Goal: Information Seeking & Learning: Learn about a topic

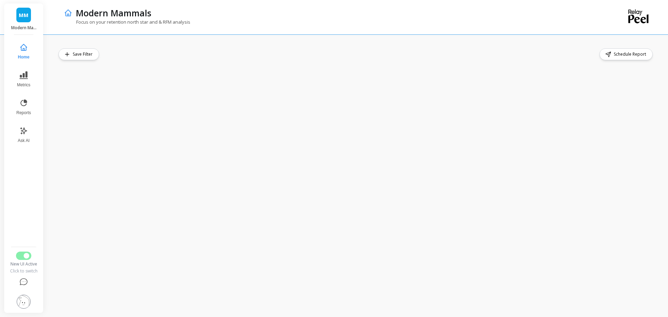
click at [26, 79] on icon at bounding box center [23, 75] width 8 height 8
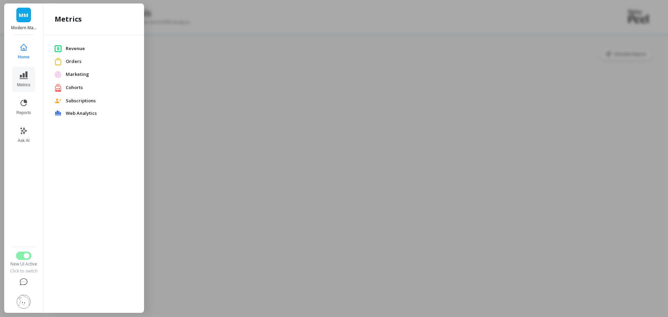
click at [24, 104] on icon at bounding box center [23, 103] width 8 height 8
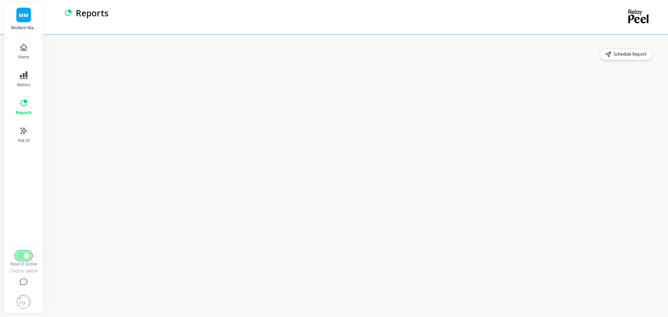
click at [27, 256] on span "Switch to Legacy UI" at bounding box center [27, 256] width 6 height 6
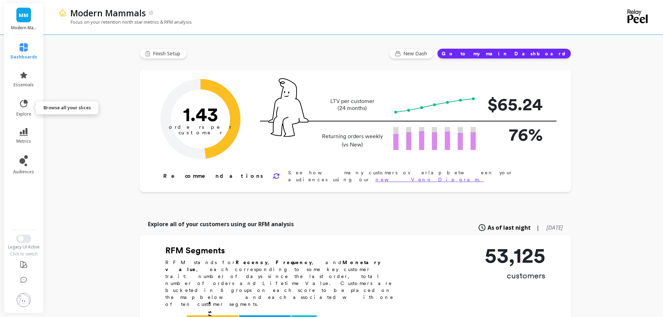
click at [23, 108] on icon at bounding box center [24, 104] width 10 height 10
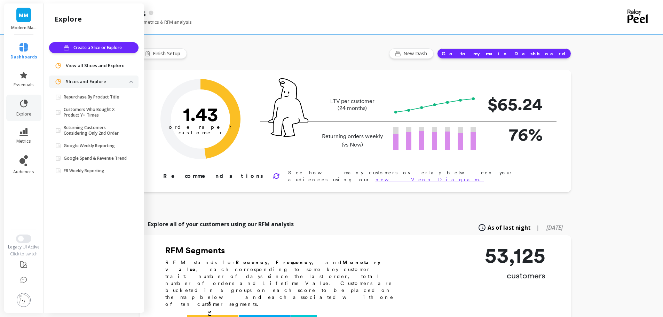
click at [101, 97] on p "Repurchase By Product Title" at bounding box center [91, 97] width 55 height 6
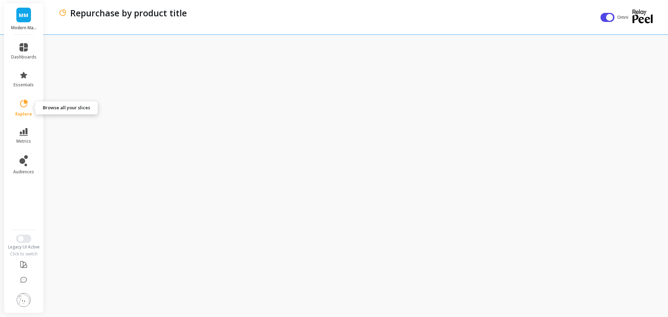
click at [22, 106] on icon at bounding box center [24, 104] width 10 height 10
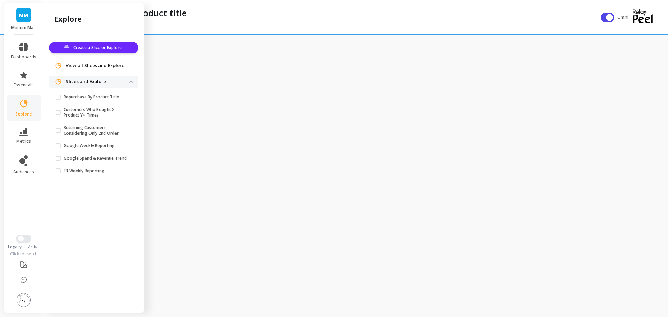
click at [184, 14] on p "Repurchase by product title" at bounding box center [128, 13] width 117 height 12
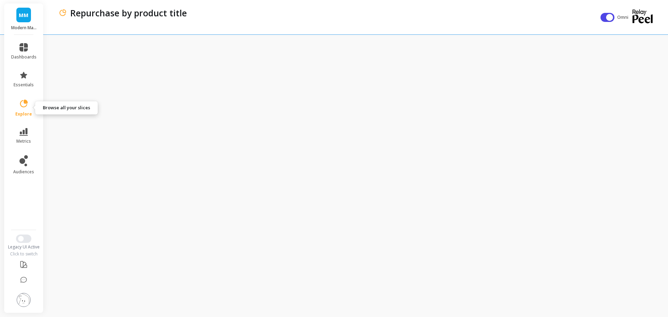
click at [22, 108] on icon at bounding box center [24, 104] width 10 height 10
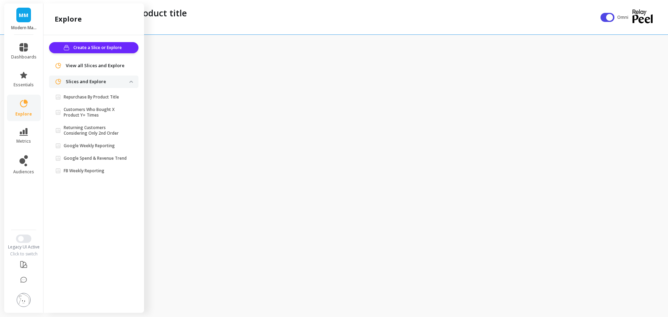
click at [27, 111] on link "explore" at bounding box center [23, 108] width 25 height 18
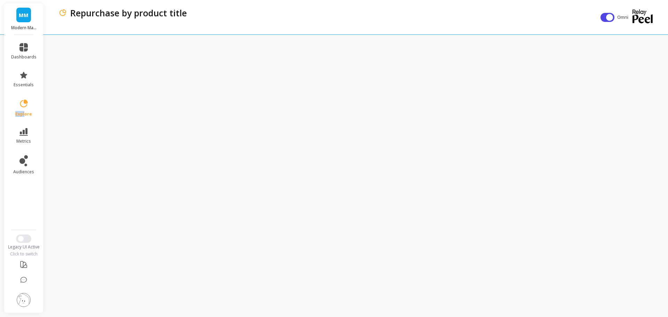
click at [25, 110] on link "explore" at bounding box center [23, 108] width 25 height 18
click at [252, 32] on div "Repurchase by product title" at bounding box center [327, 17] width 539 height 34
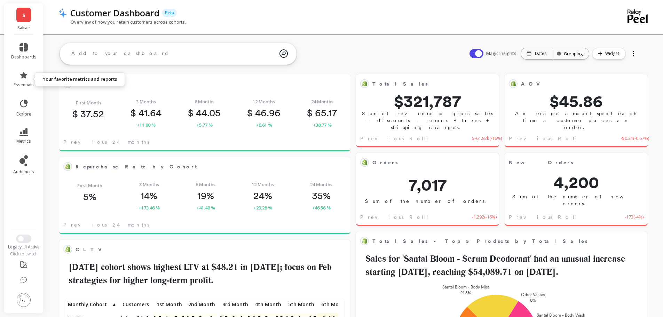
click at [25, 79] on link "essentials" at bounding box center [23, 79] width 25 height 17
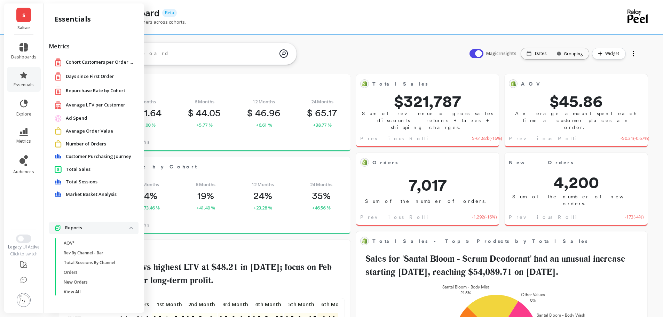
click at [86, 168] on span "Total Sales" at bounding box center [78, 169] width 25 height 7
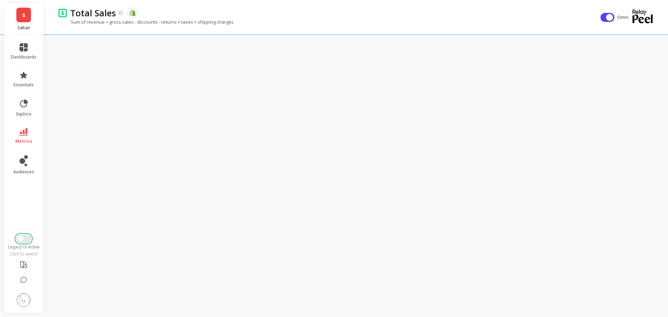
click at [23, 241] on span "Switch to New UI" at bounding box center [21, 239] width 6 height 6
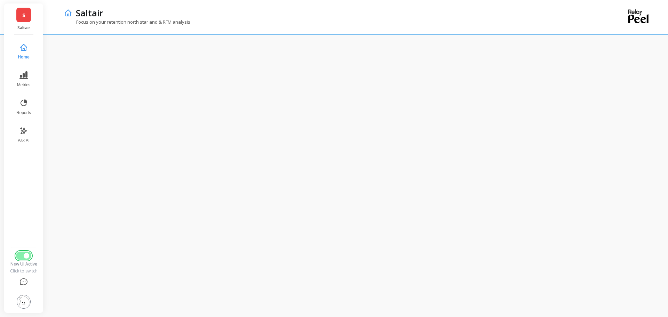
click at [26, 257] on span "Switch to Legacy UI" at bounding box center [27, 256] width 6 height 6
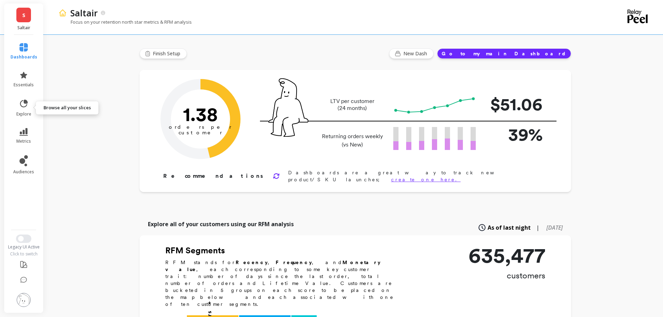
click at [27, 107] on icon at bounding box center [24, 104] width 10 height 10
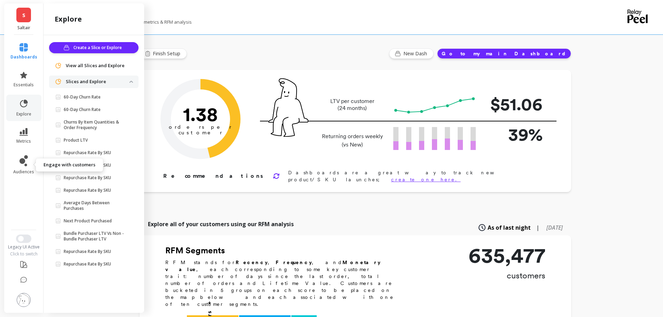
click at [29, 160] on link "audiences" at bounding box center [23, 164] width 27 height 19
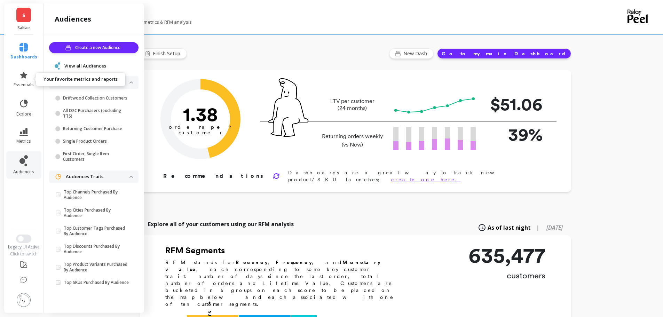
click at [24, 80] on link "essentials" at bounding box center [23, 79] width 27 height 17
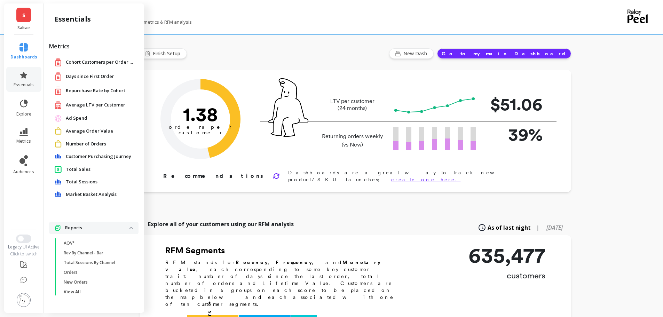
click at [79, 169] on span "Total Sales" at bounding box center [78, 169] width 25 height 7
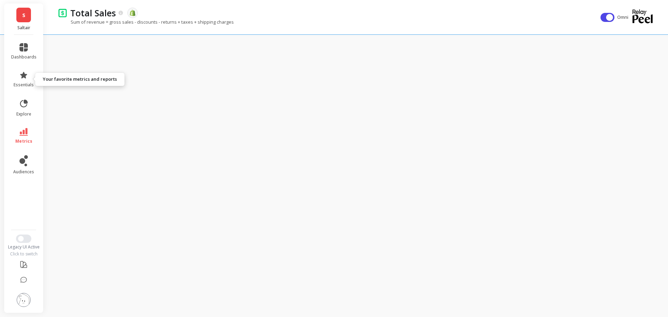
click at [21, 80] on link "essentials" at bounding box center [23, 79] width 25 height 17
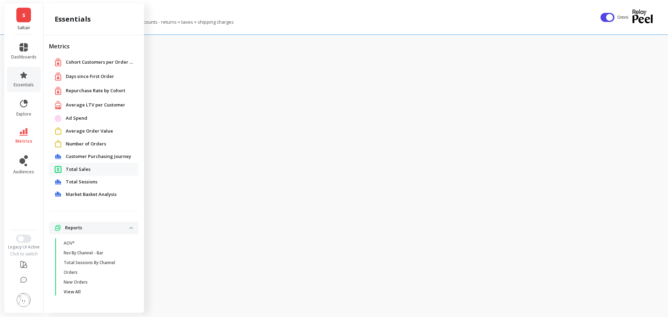
click at [70, 120] on span "Ad Spend" at bounding box center [77, 118] width 22 height 7
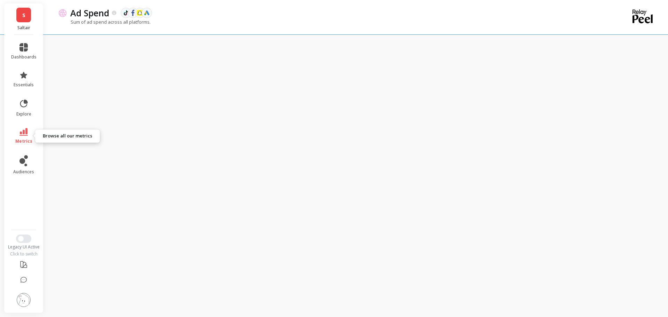
click at [25, 131] on icon at bounding box center [23, 132] width 8 height 8
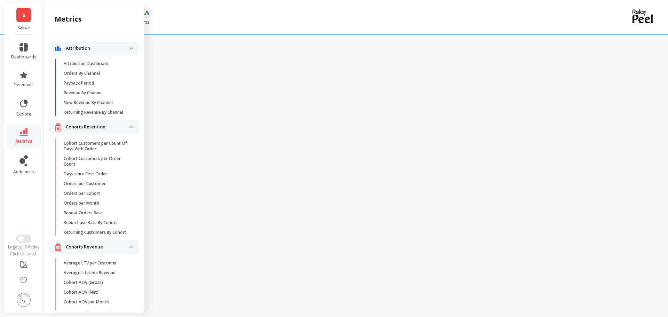
scroll to position [116, 0]
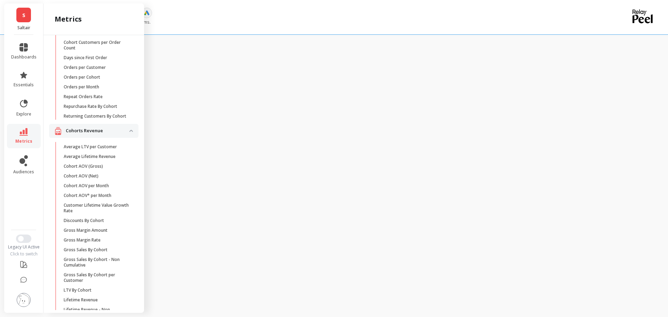
click at [87, 150] on p "Average LTV per Customer" at bounding box center [90, 147] width 53 height 6
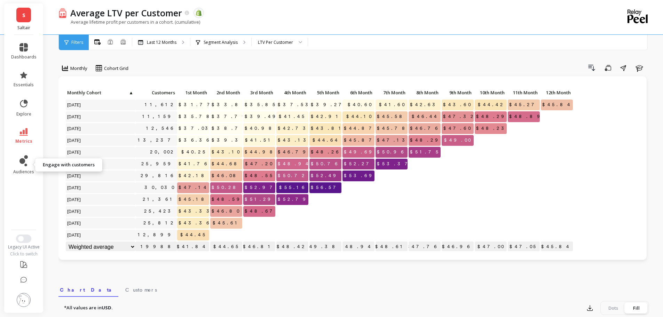
click at [19, 136] on link "metrics" at bounding box center [23, 136] width 25 height 16
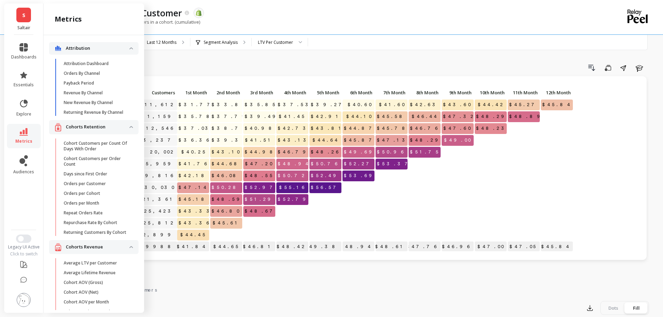
scroll to position [116, 0]
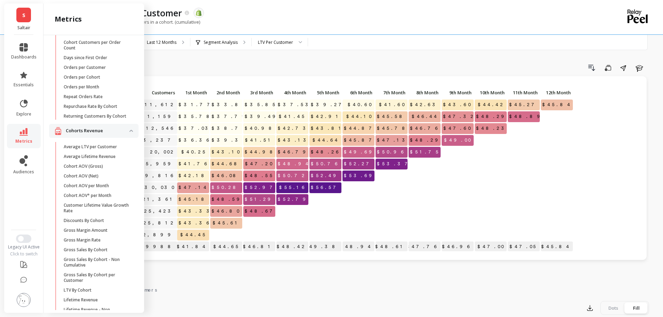
click at [270, 60] on div "Monthly Cohort Grid Drill Down Save Share Learn Click to create an audience 11,…" at bounding box center [353, 294] width 591 height 532
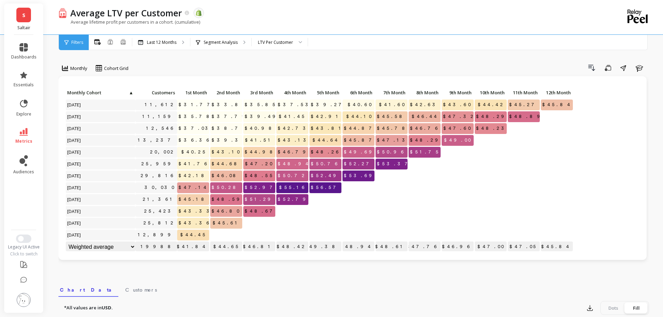
click at [262, 44] on div "LTV Per Customer" at bounding box center [275, 42] width 35 height 7
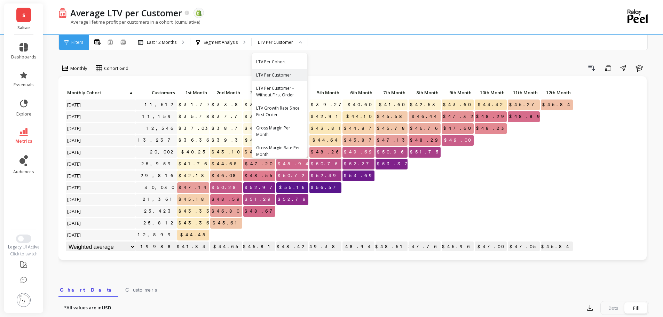
click at [226, 41] on p "Segment Analysis" at bounding box center [221, 43] width 34 height 6
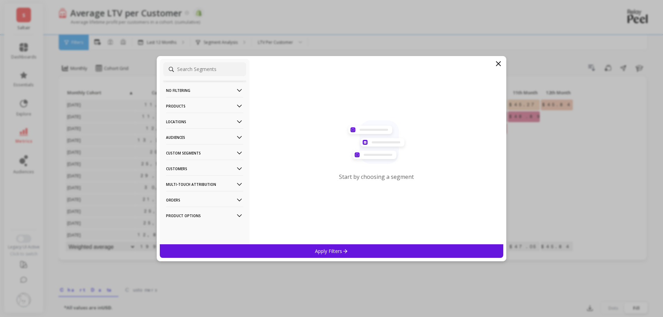
click at [179, 105] on p "Products" at bounding box center [204, 106] width 77 height 18
click at [198, 120] on p "Product Collections" at bounding box center [187, 119] width 40 height 6
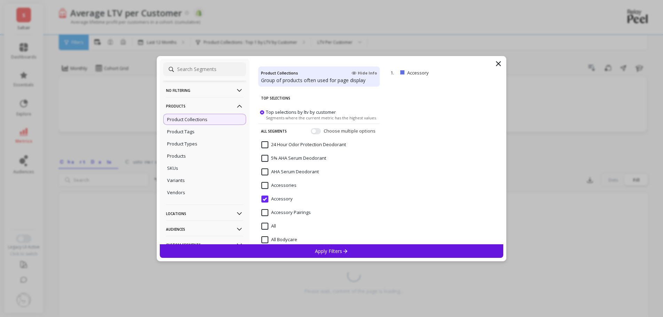
click at [192, 143] on p "Product Types" at bounding box center [182, 144] width 30 height 6
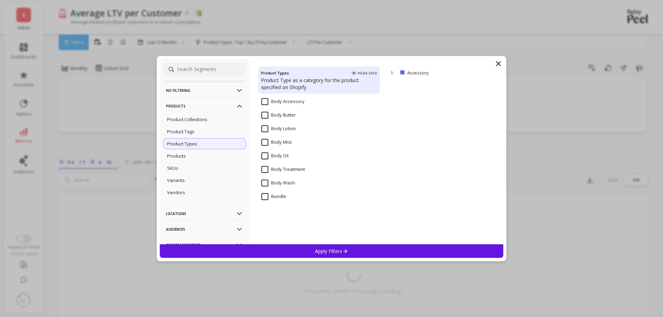
scroll to position [6, 0]
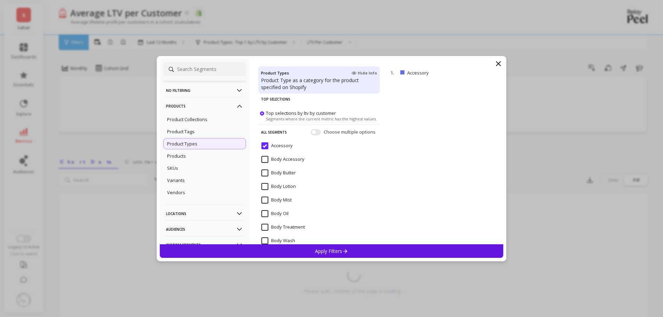
click at [204, 129] on div "Product Tags" at bounding box center [204, 131] width 83 height 11
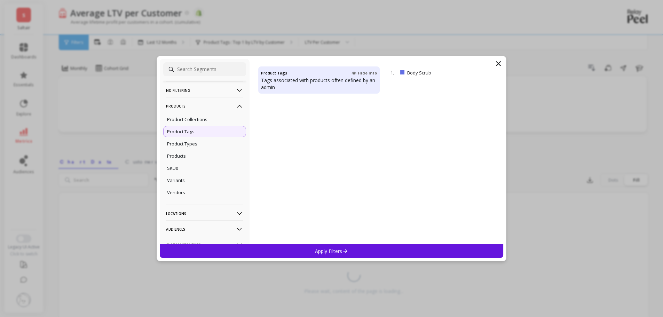
scroll to position [114, 0]
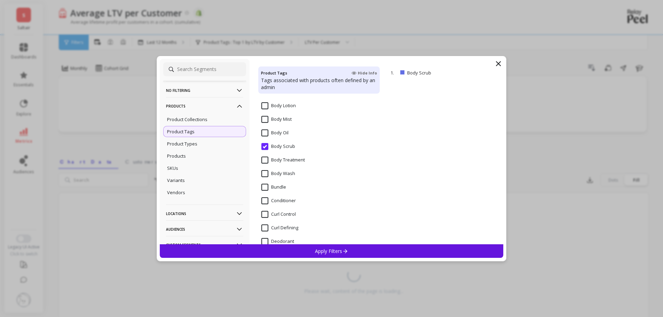
click at [200, 122] on p "Product Collections" at bounding box center [187, 119] width 40 height 6
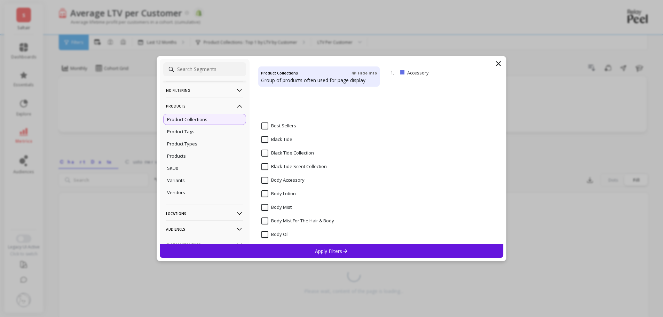
scroll to position [289, 0]
click at [194, 129] on p "Product Tags" at bounding box center [180, 131] width 27 height 6
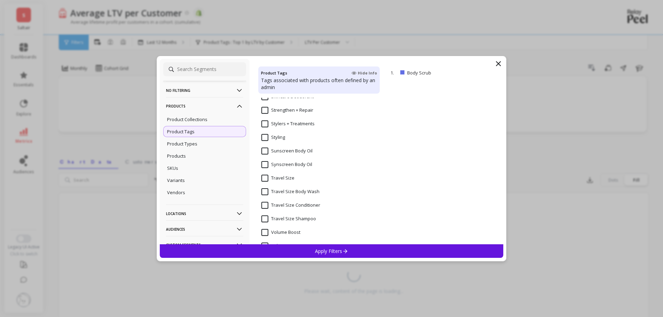
scroll to position [627, 0]
click at [214, 149] on div "Product Types" at bounding box center [204, 143] width 83 height 11
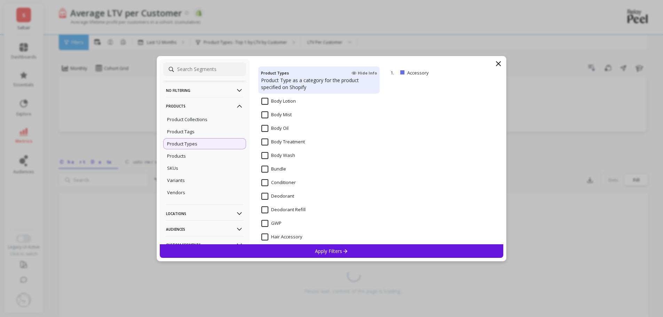
scroll to position [90, 0]
click at [208, 156] on div "Products" at bounding box center [204, 155] width 83 height 11
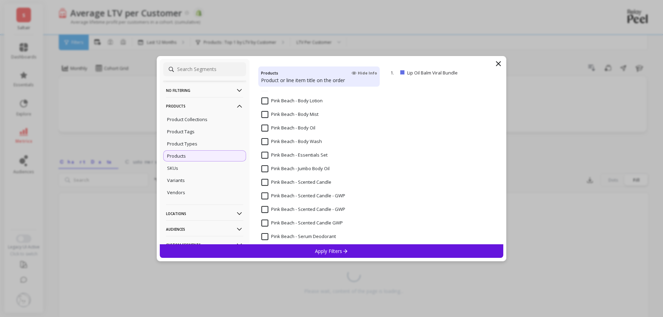
scroll to position [1715, 0]
click at [193, 121] on p "Product Collections" at bounding box center [187, 119] width 40 height 6
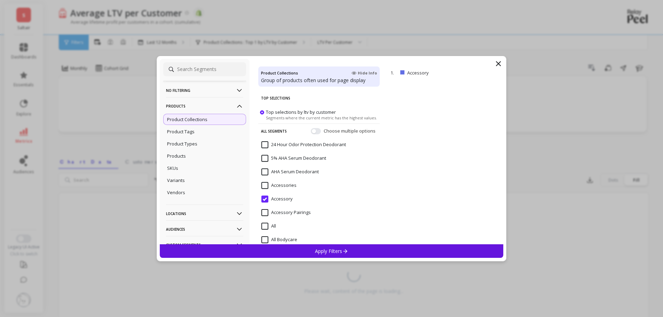
click at [213, 70] on input at bounding box center [204, 69] width 83 height 14
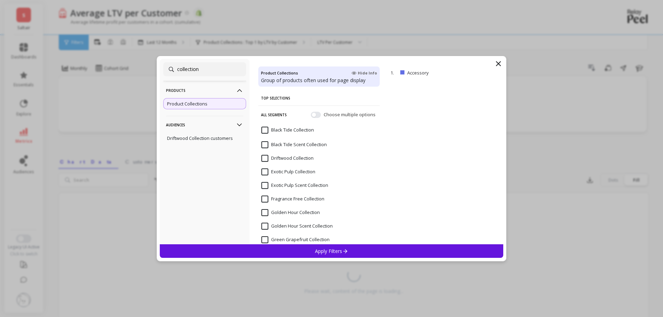
type input "collection"
